Goal: Book appointment/travel/reservation: Book appointment/travel/reservation

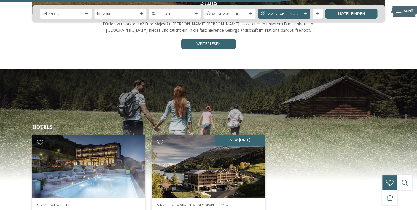
scroll to position [744, 0]
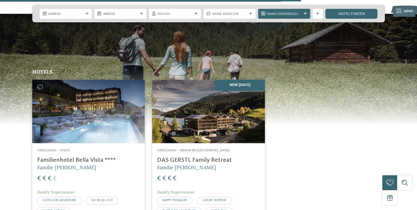
click at [186, 101] on img at bounding box center [208, 111] width 112 height 63
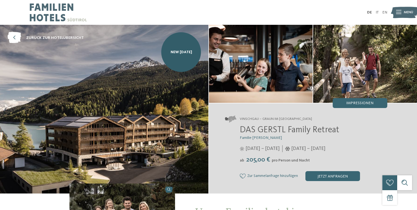
drag, startPoint x: 334, startPoint y: 120, endPoint x: 234, endPoint y: 112, distance: 100.0
click at [234, 112] on div "Vinschgau – Graun im Vinschgau am Reschensee DAS GERSTL Family Retreat Familie …" at bounding box center [313, 148] width 208 height 90
click at [396, 14] on div at bounding box center [398, 12] width 5 height 12
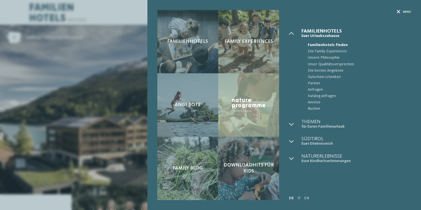
click at [397, 12] on icon at bounding box center [399, 12] width 4 height 4
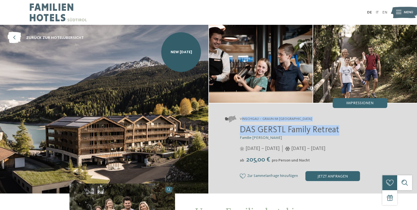
drag, startPoint x: 340, startPoint y: 125, endPoint x: 242, endPoint y: 116, distance: 99.0
click at [242, 116] on div "Vinschgau – Graun im Vinschgau am Reschensee DAS GERSTL Family Retreat Familie …" at bounding box center [313, 148] width 208 height 90
click at [287, 131] on span "DAS GERSTL Family Retreat" at bounding box center [289, 130] width 99 height 9
click at [284, 130] on span "DAS GERSTL Family Retreat" at bounding box center [289, 130] width 99 height 9
click at [240, 127] on span "DAS GERSTL Family Retreat" at bounding box center [289, 130] width 99 height 9
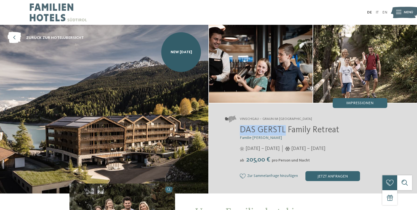
drag, startPoint x: 239, startPoint y: 129, endPoint x: 284, endPoint y: 131, distance: 44.7
click at [284, 131] on div "DAS GERSTL Family Retreat Familie Gerstl 16.05. – 09.11.2025 05.12.2025 – 12.04…" at bounding box center [306, 153] width 162 height 56
copy span "DAS GERSTL"
click at [396, 13] on icon at bounding box center [398, 12] width 5 height 4
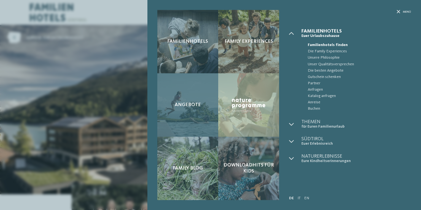
click at [196, 93] on div "Angebote" at bounding box center [187, 104] width 61 height 63
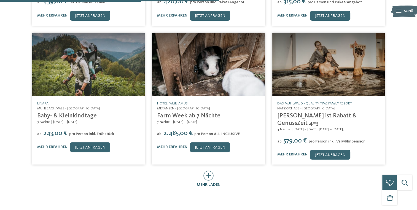
scroll to position [248, 0]
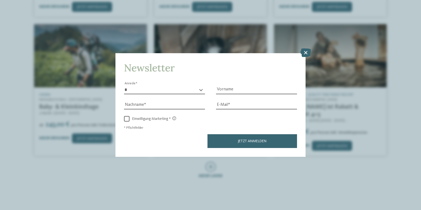
drag, startPoint x: 297, startPoint y: 69, endPoint x: 299, endPoint y: 94, distance: 25.6
click at [297, 69] on div "Newsletter * **** **** ******* ****** Anrede Vorname Nachname E-Mail Link Link" at bounding box center [210, 104] width 190 height 103
click at [307, 52] on icon at bounding box center [305, 52] width 11 height 9
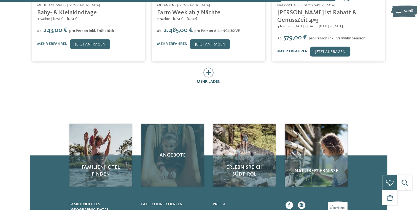
scroll to position [386, 0]
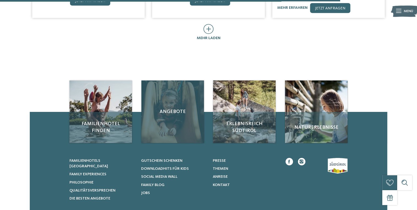
click at [166, 90] on div "Angebote" at bounding box center [172, 111] width 63 height 63
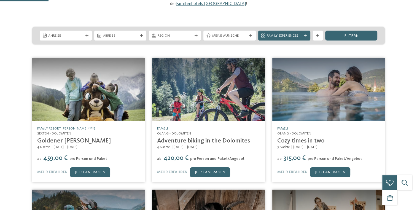
scroll to position [83, 0]
click at [75, 33] on span "Anreise" at bounding box center [65, 35] width 35 height 5
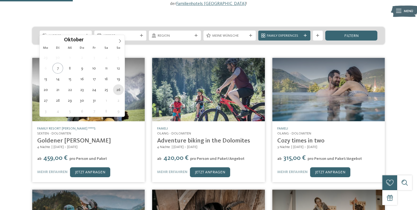
type div "26.10.2025"
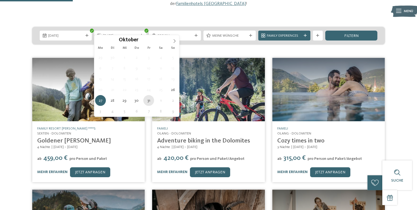
type div "31.10.2025"
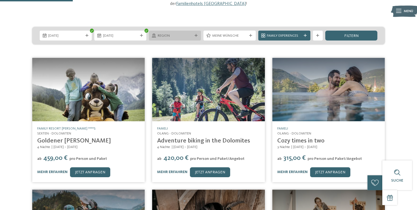
click at [173, 33] on span "Region" at bounding box center [175, 35] width 35 height 5
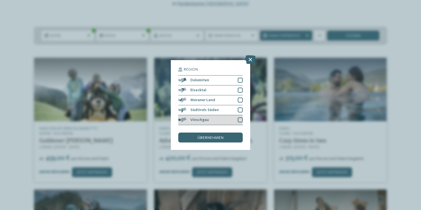
click at [221, 121] on div "Vinschgau" at bounding box center [210, 120] width 64 height 10
click at [218, 135] on div "übernehmen" at bounding box center [210, 137] width 64 height 10
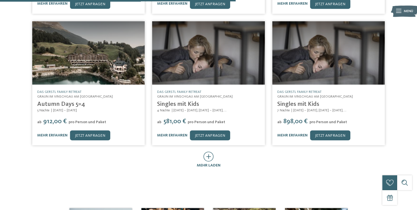
scroll to position [323, 0]
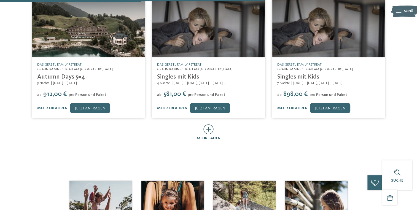
click at [210, 124] on icon at bounding box center [208, 129] width 10 height 10
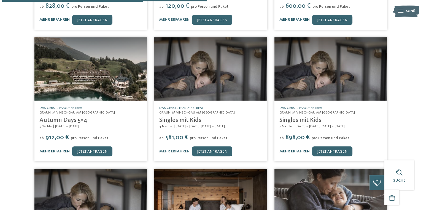
scroll to position [268, 0]
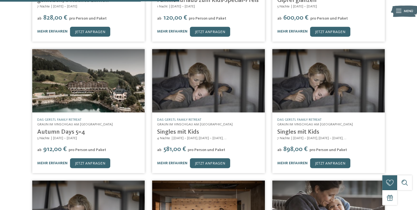
click at [69, 66] on img at bounding box center [88, 80] width 112 height 63
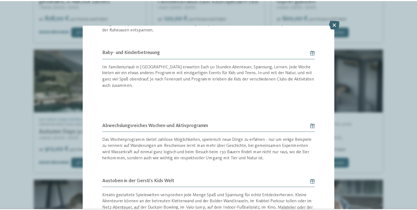
scroll to position [308, 0]
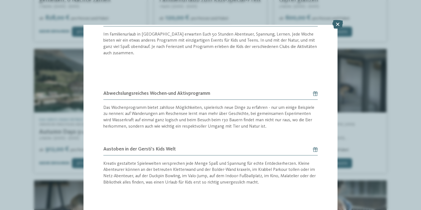
click at [337, 26] on icon at bounding box center [337, 24] width 11 height 9
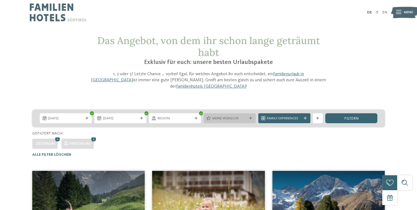
click at [216, 116] on span "Meine Wünsche" at bounding box center [229, 118] width 35 height 5
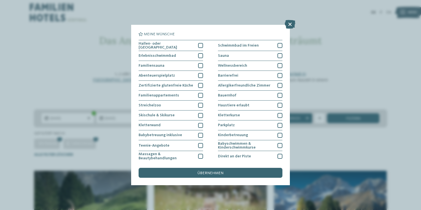
click at [288, 25] on icon at bounding box center [290, 24] width 11 height 9
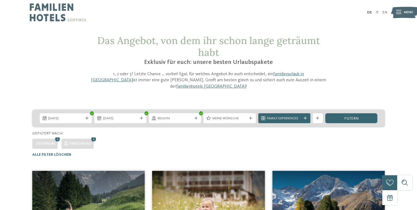
click at [168, 116] on span "Region" at bounding box center [175, 118] width 35 height 5
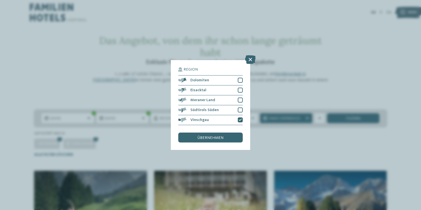
drag, startPoint x: 229, startPoint y: 136, endPoint x: 215, endPoint y: 130, distance: 14.3
click at [229, 136] on div "übernehmen" at bounding box center [210, 137] width 64 height 10
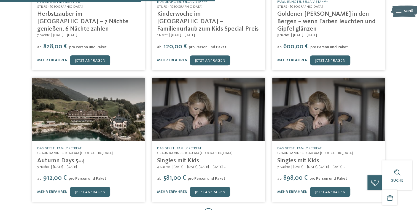
scroll to position [268, 0]
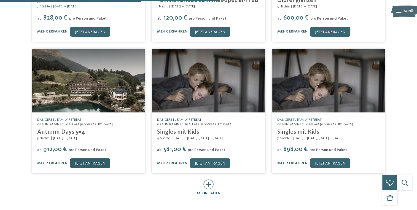
click at [82, 158] on link "jetzt anfragen" at bounding box center [90, 163] width 40 height 10
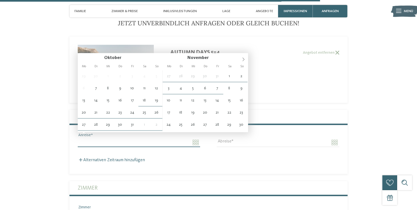
click at [117, 138] on input "Anreise" at bounding box center [139, 142] width 122 height 9
type input "**********"
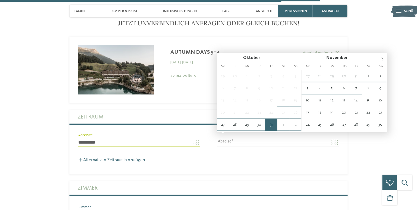
type input "**********"
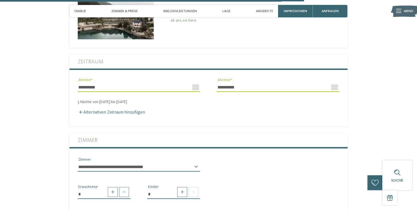
scroll to position [1322, 0]
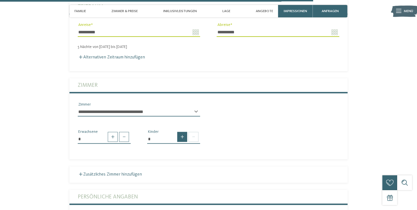
click at [180, 133] on span at bounding box center [182, 137] width 10 height 10
type input "*"
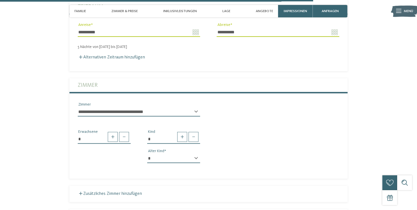
click at [192, 154] on select "* * * * * * * * * * * ** ** ** ** ** ** ** **" at bounding box center [173, 158] width 53 height 9
select select "*"
click at [147, 154] on select "* * * * * * * * * * * ** ** ** ** ** ** ** **" at bounding box center [173, 158] width 53 height 9
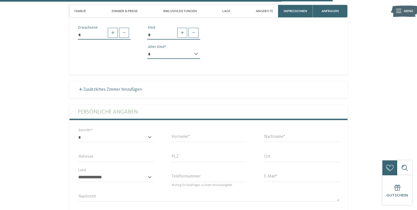
scroll to position [1487, 0]
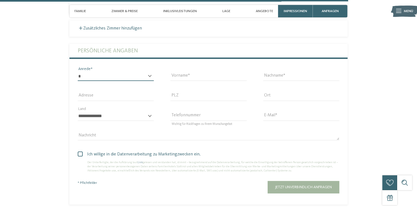
click at [118, 72] on select "* **** **** ******* ******" at bounding box center [116, 76] width 76 height 9
select select "*"
click at [78, 72] on select "* **** **** ******* ******" at bounding box center [116, 76] width 76 height 9
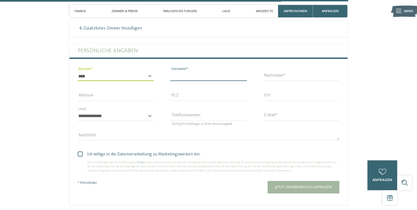
click at [186, 72] on input "Vorname" at bounding box center [208, 76] width 76 height 9
type input "****"
type input "*********"
type input "**********"
type input "****"
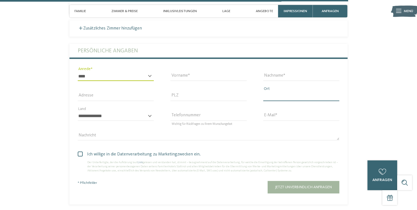
type input "***"
select select "**"
type input "**********"
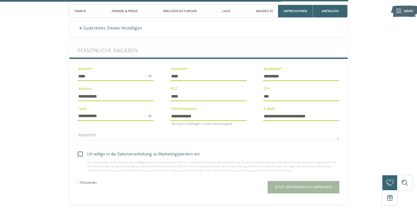
click at [304, 184] on button "Jetzt unverbindlich anfragen" at bounding box center [303, 187] width 72 height 12
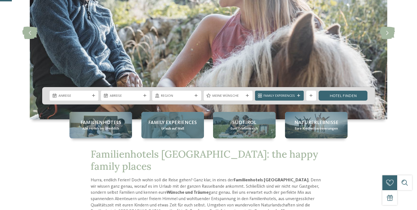
scroll to position [83, 0]
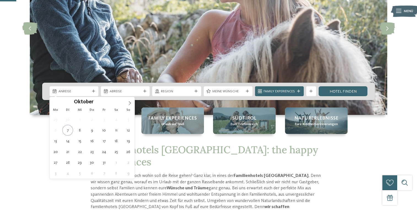
click at [68, 91] on span "Anreise" at bounding box center [73, 91] width 31 height 5
type div "[DATE]"
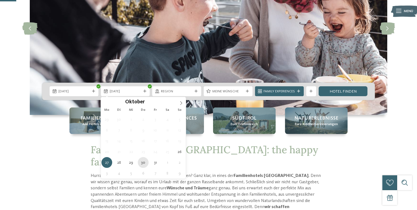
type div "[DATE]"
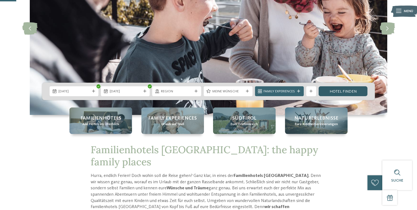
click at [335, 91] on link "Hotel finden" at bounding box center [342, 91] width 49 height 10
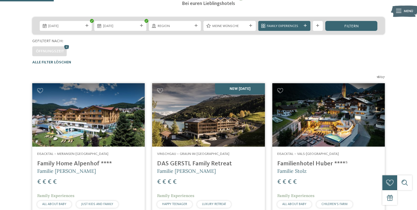
scroll to position [77, 0]
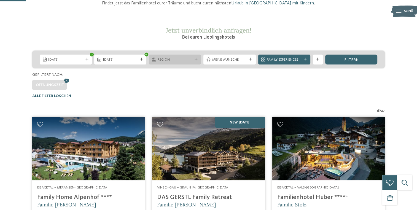
click at [169, 59] on span "Region" at bounding box center [175, 59] width 35 height 5
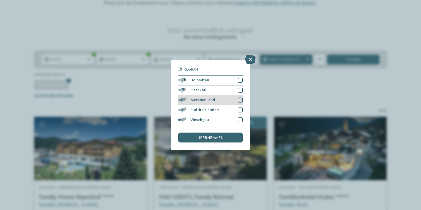
click at [220, 100] on div "Meraner Land" at bounding box center [210, 100] width 64 height 10
click at [205, 136] on span "übernehmen" at bounding box center [210, 138] width 26 height 4
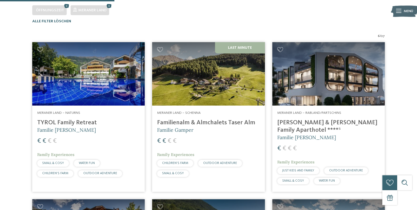
scroll to position [159, 0]
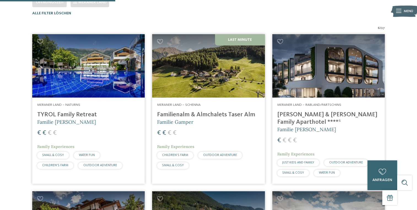
click at [339, 74] on img at bounding box center [328, 65] width 112 height 63
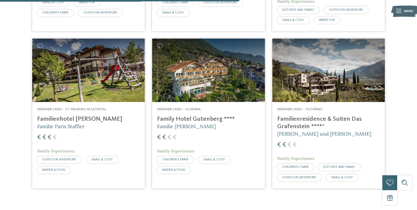
scroll to position [303, 0]
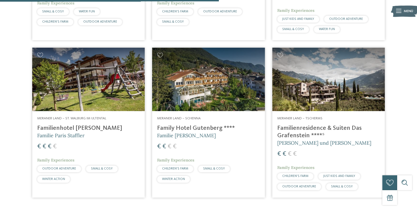
click at [213, 80] on img at bounding box center [208, 79] width 112 height 63
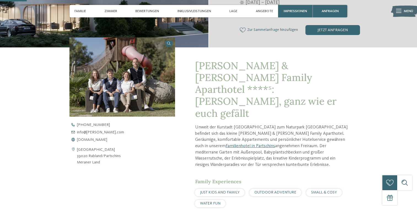
scroll to position [220, 0]
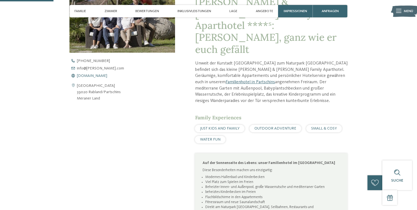
click at [99, 74] on span "www.heidi-edith.com" at bounding box center [92, 76] width 30 height 4
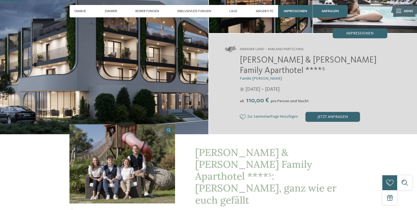
scroll to position [0, 0]
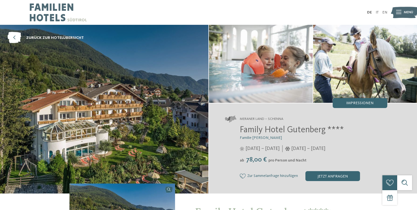
scroll to position [55, 0]
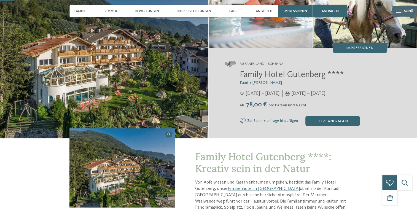
click at [160, 74] on img at bounding box center [104, 54] width 208 height 169
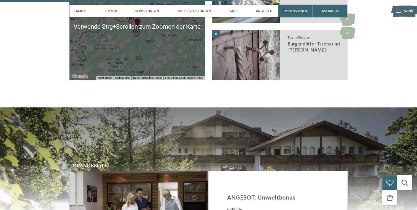
scroll to position [992, 0]
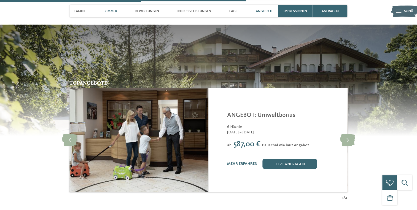
click at [107, 9] on span "Zimmer" at bounding box center [110, 11] width 13 height 4
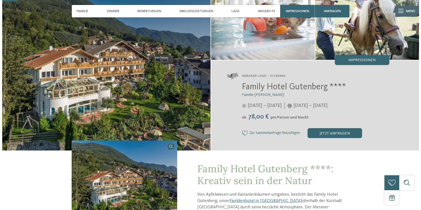
scroll to position [0, 0]
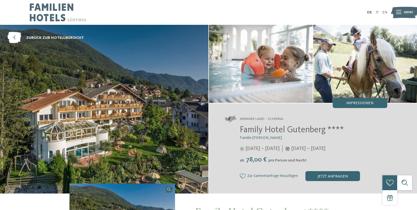
click at [402, 10] on img at bounding box center [404, 13] width 27 height 14
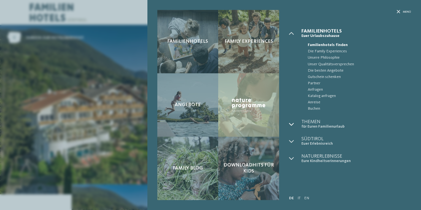
click at [295, 123] on div at bounding box center [295, 124] width 12 height 10
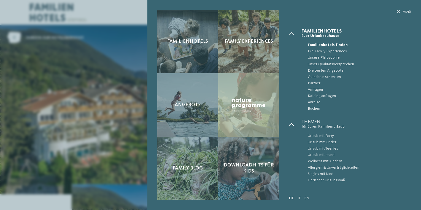
click at [294, 125] on div at bounding box center [295, 124] width 12 height 10
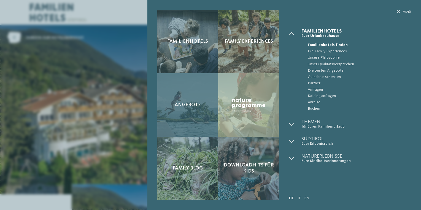
click at [196, 98] on div "Angebote" at bounding box center [187, 104] width 61 height 63
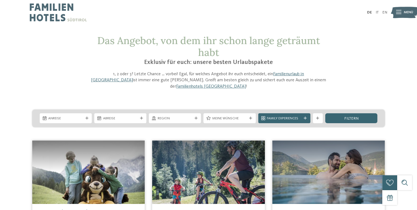
click at [401, 15] on img at bounding box center [404, 13] width 27 height 14
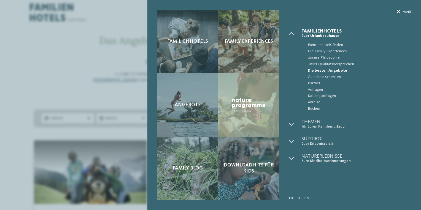
click at [397, 13] on icon at bounding box center [399, 12] width 4 height 4
